Goal: Information Seeking & Learning: Learn about a topic

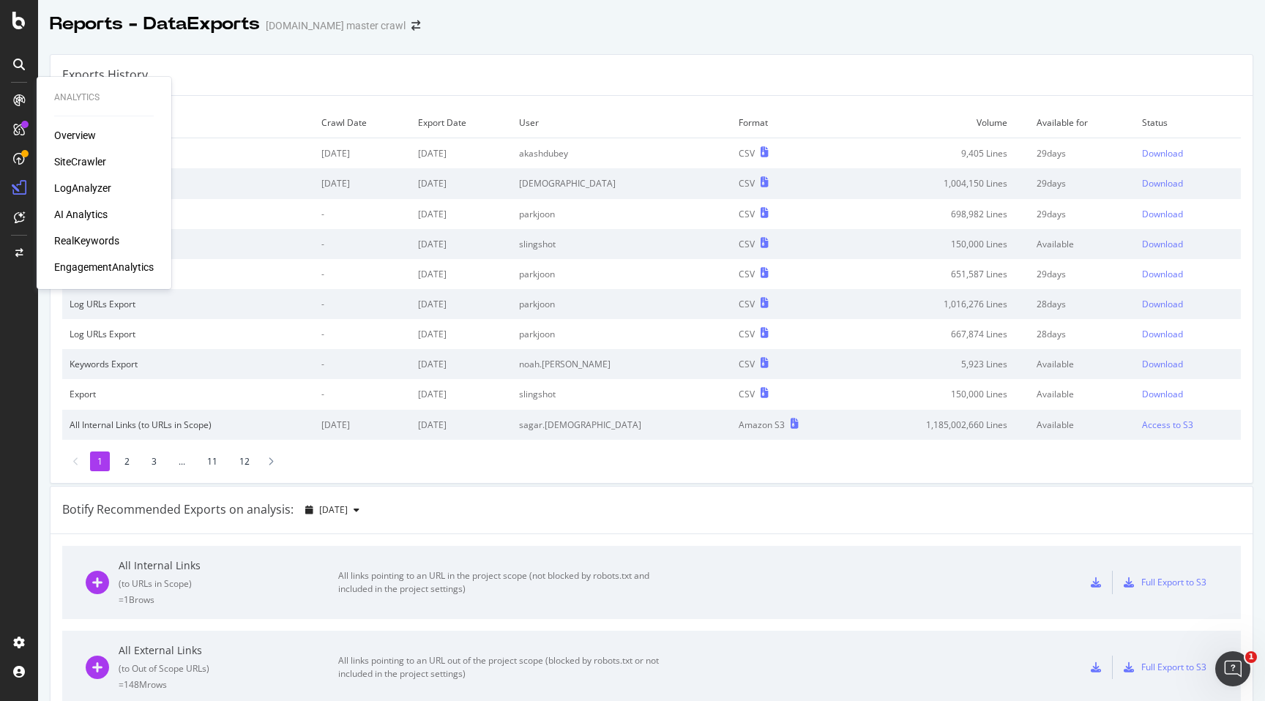
click at [101, 234] on div "RealKeywords" at bounding box center [86, 241] width 65 height 15
